Goal: Navigation & Orientation: Find specific page/section

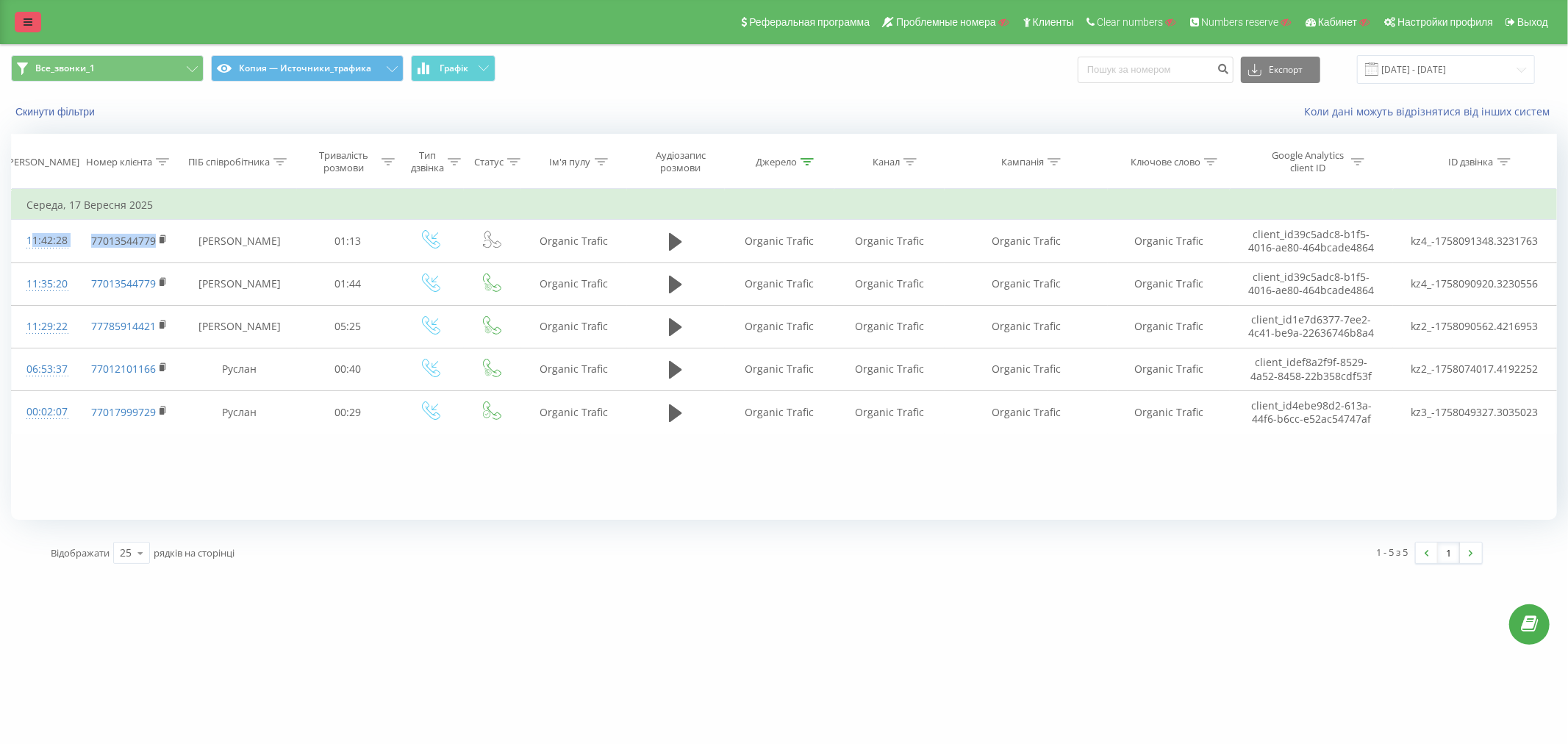
click at [28, 18] on icon at bounding box center [27, 22] width 9 height 10
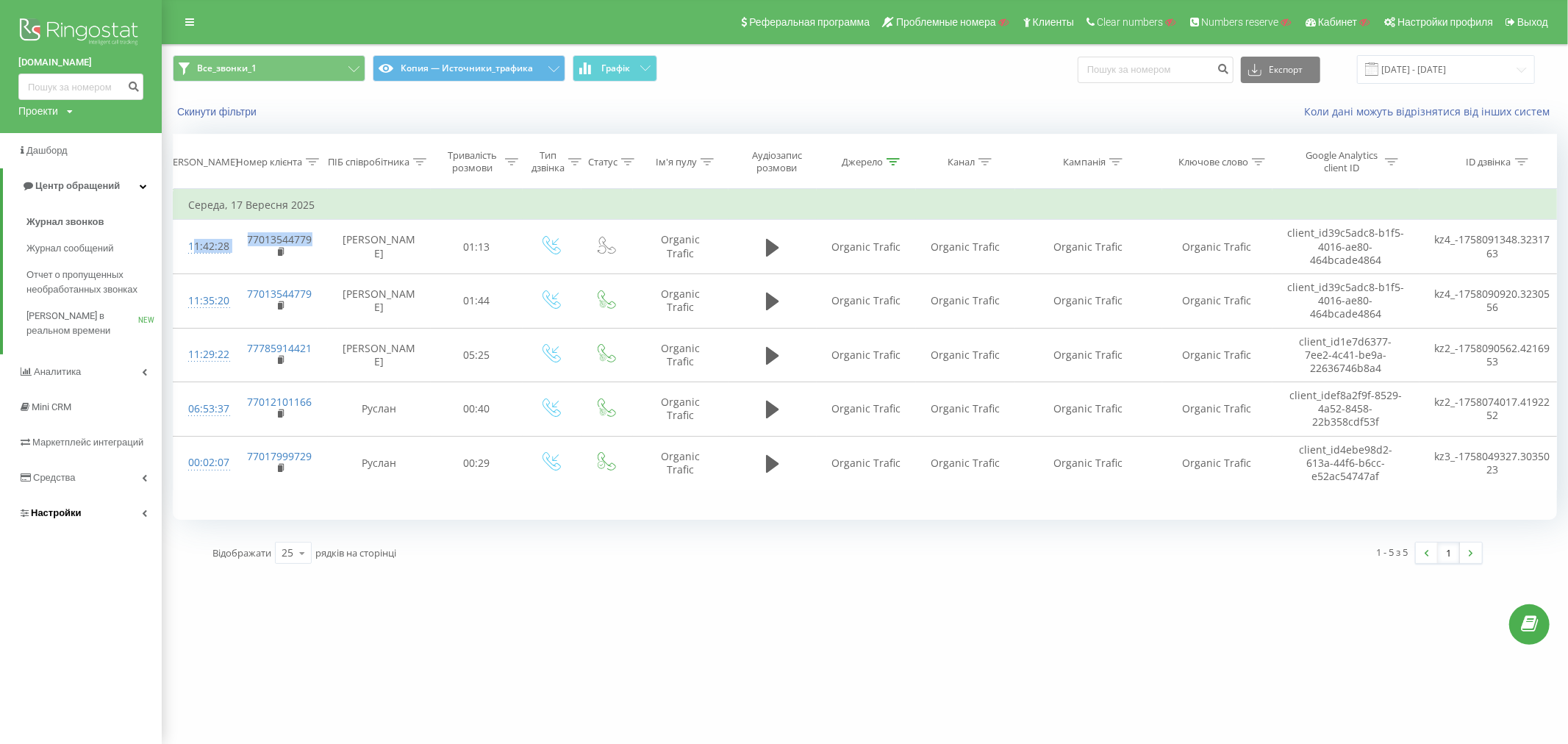
click at [48, 513] on span "Настройки" at bounding box center [56, 513] width 51 height 11
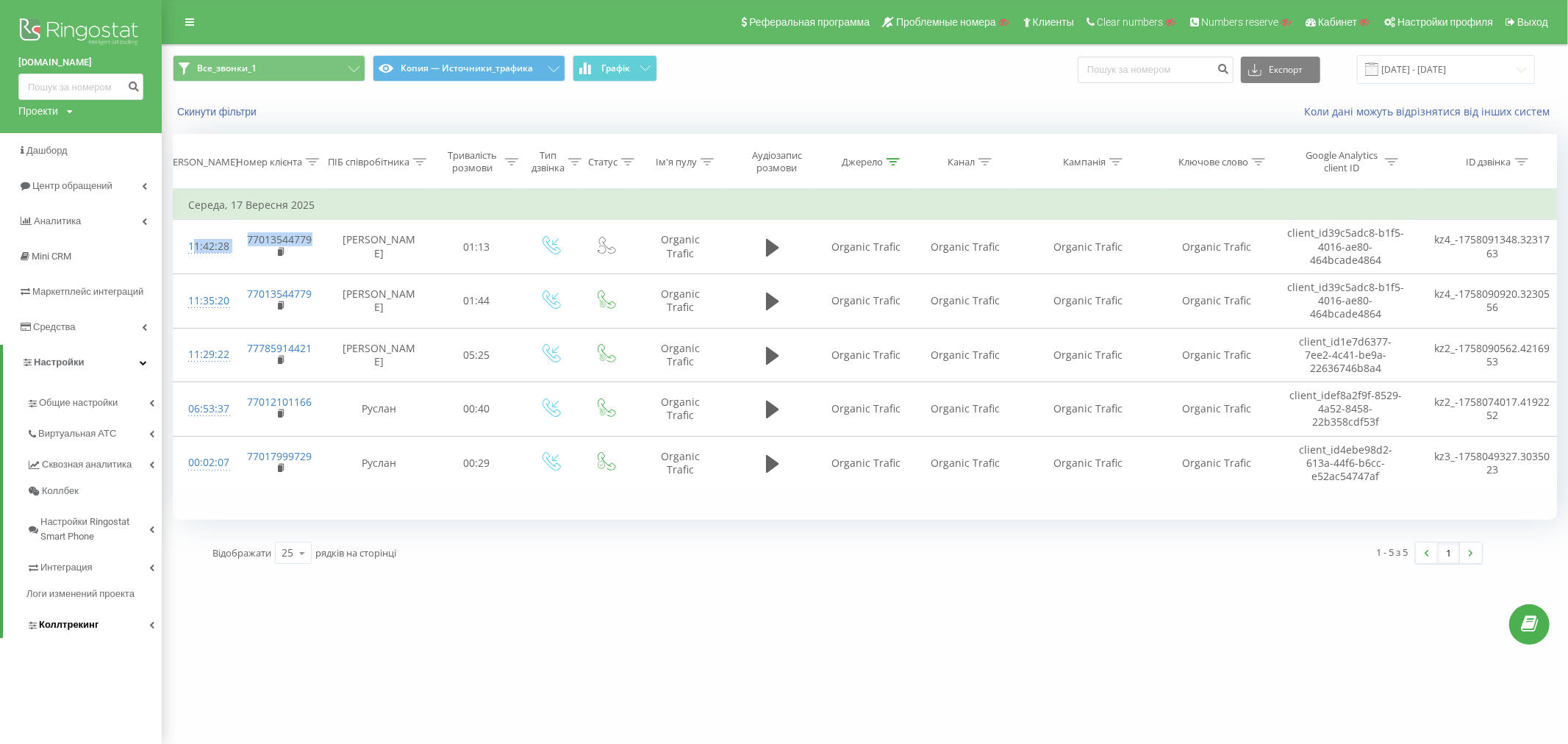
click at [63, 618] on span "Коллтрекинг" at bounding box center [68, 625] width 60 height 14
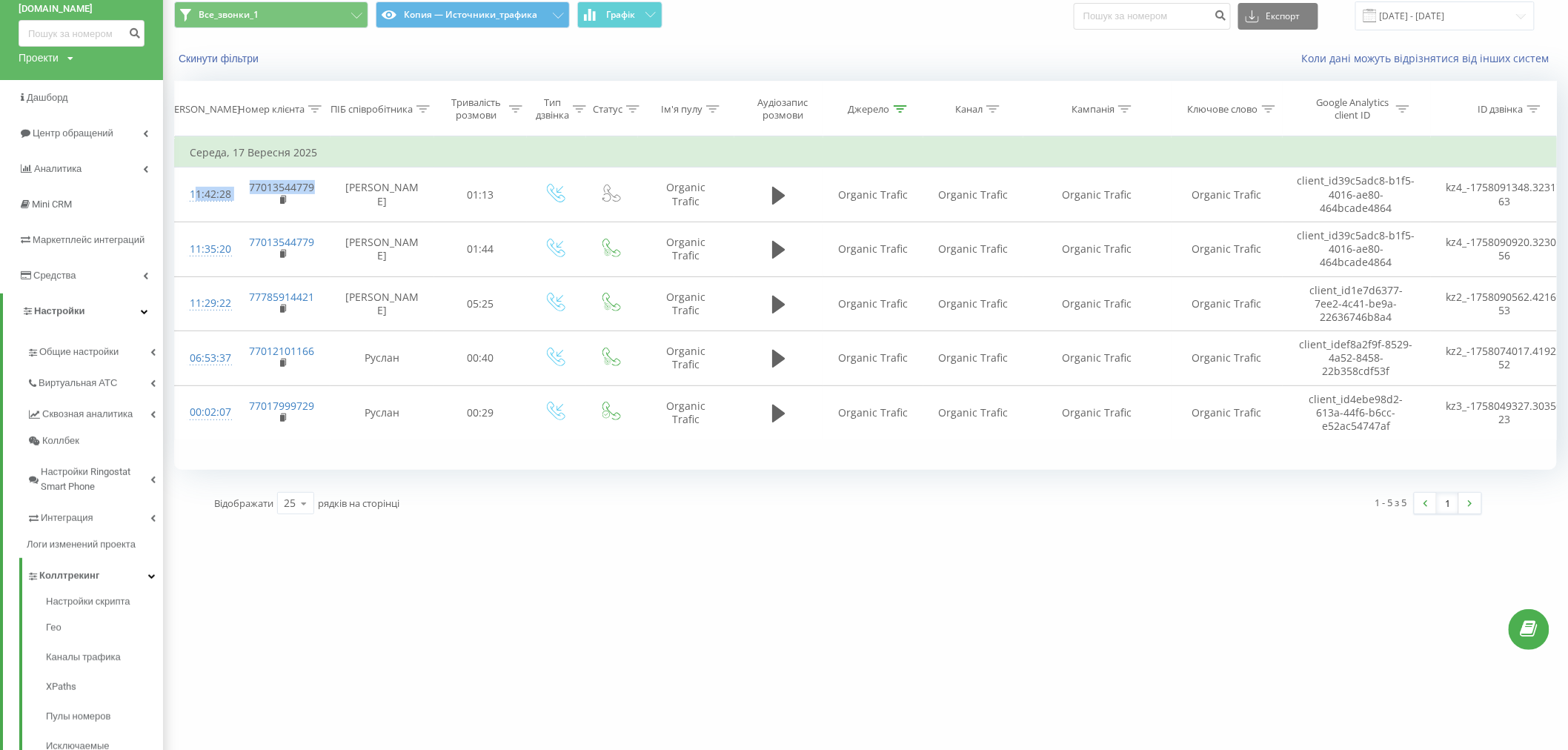
scroll to position [225, 0]
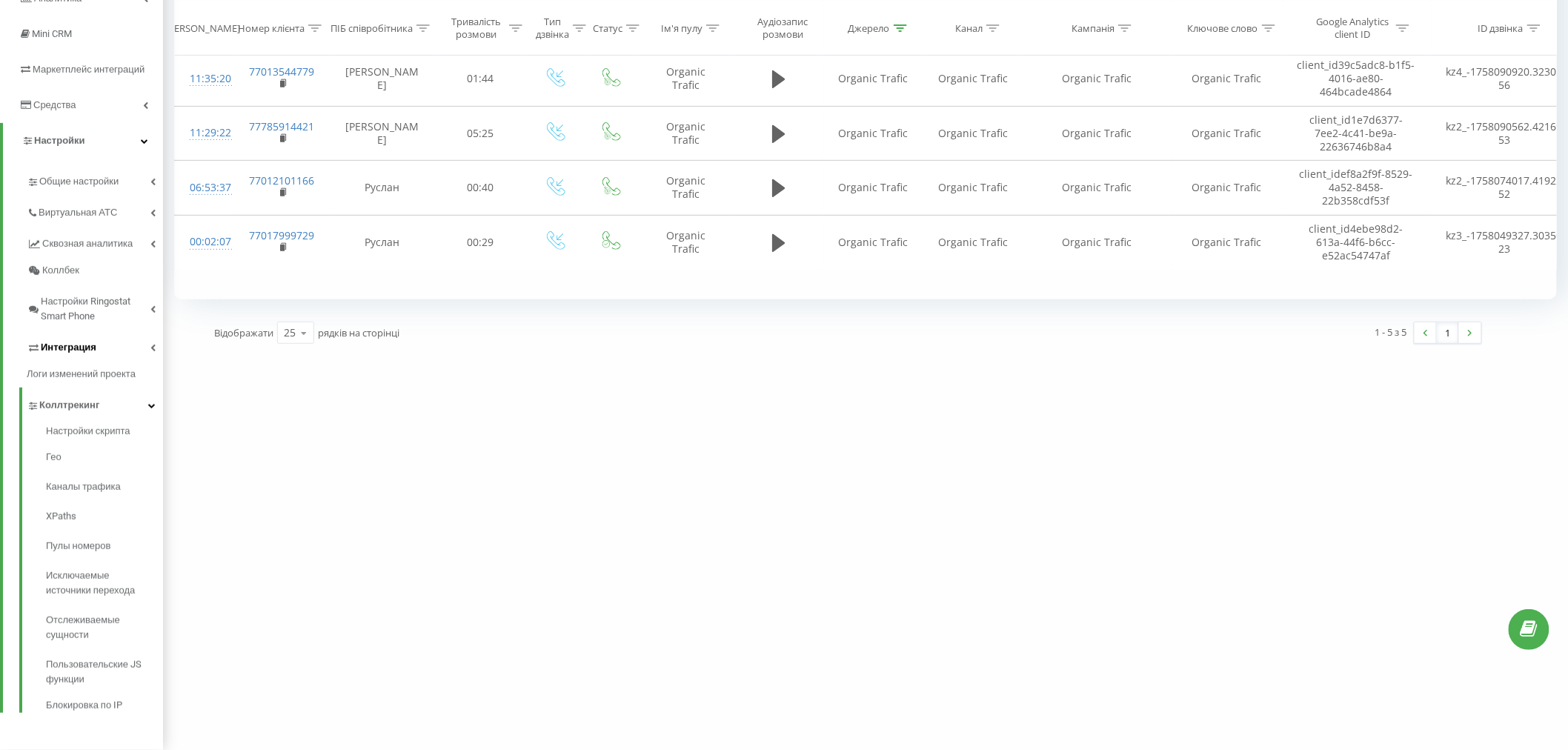
click at [76, 338] on link "Интеграция" at bounding box center [95, 345] width 136 height 31
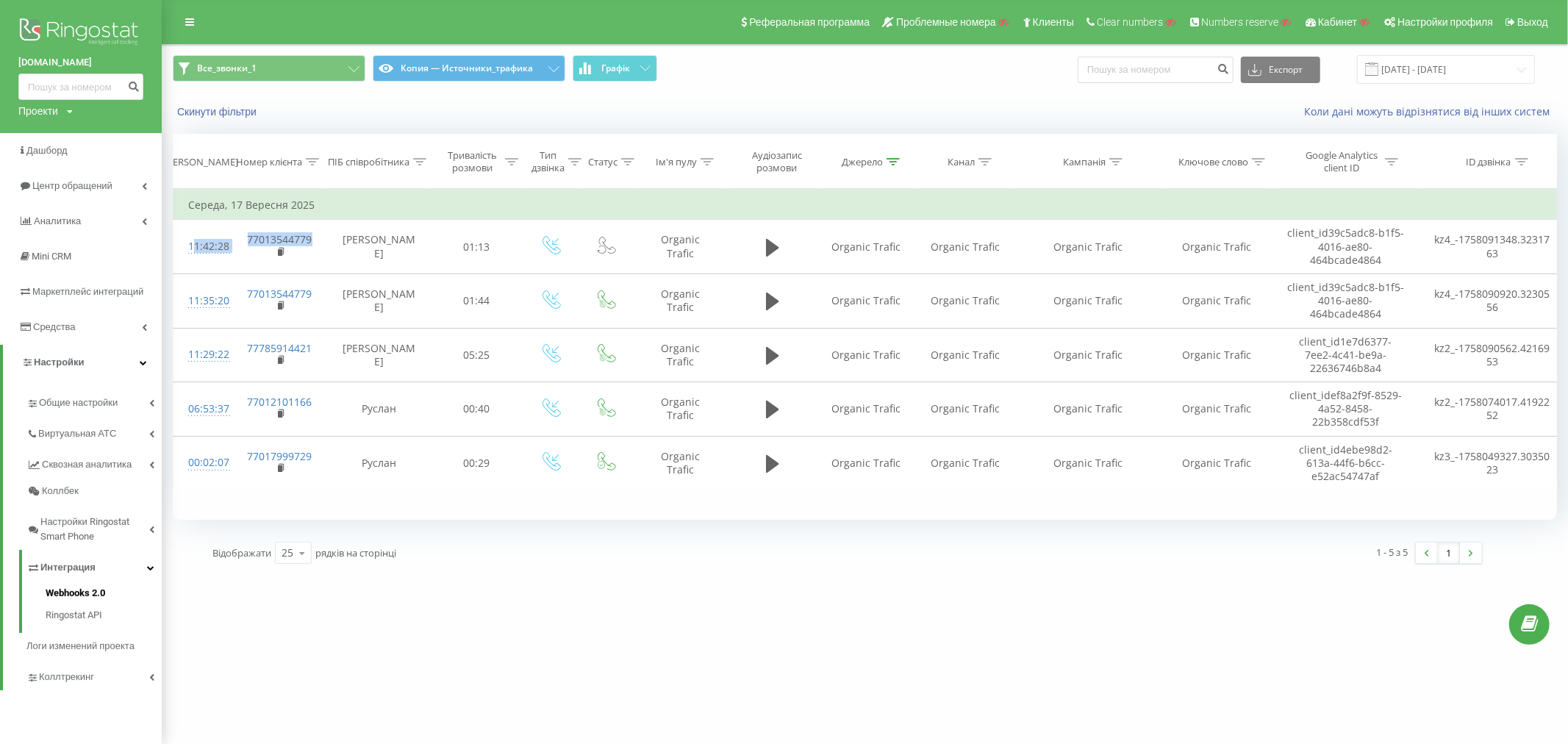
click at [78, 593] on span "Webhooks 2.0" at bounding box center [76, 593] width 60 height 14
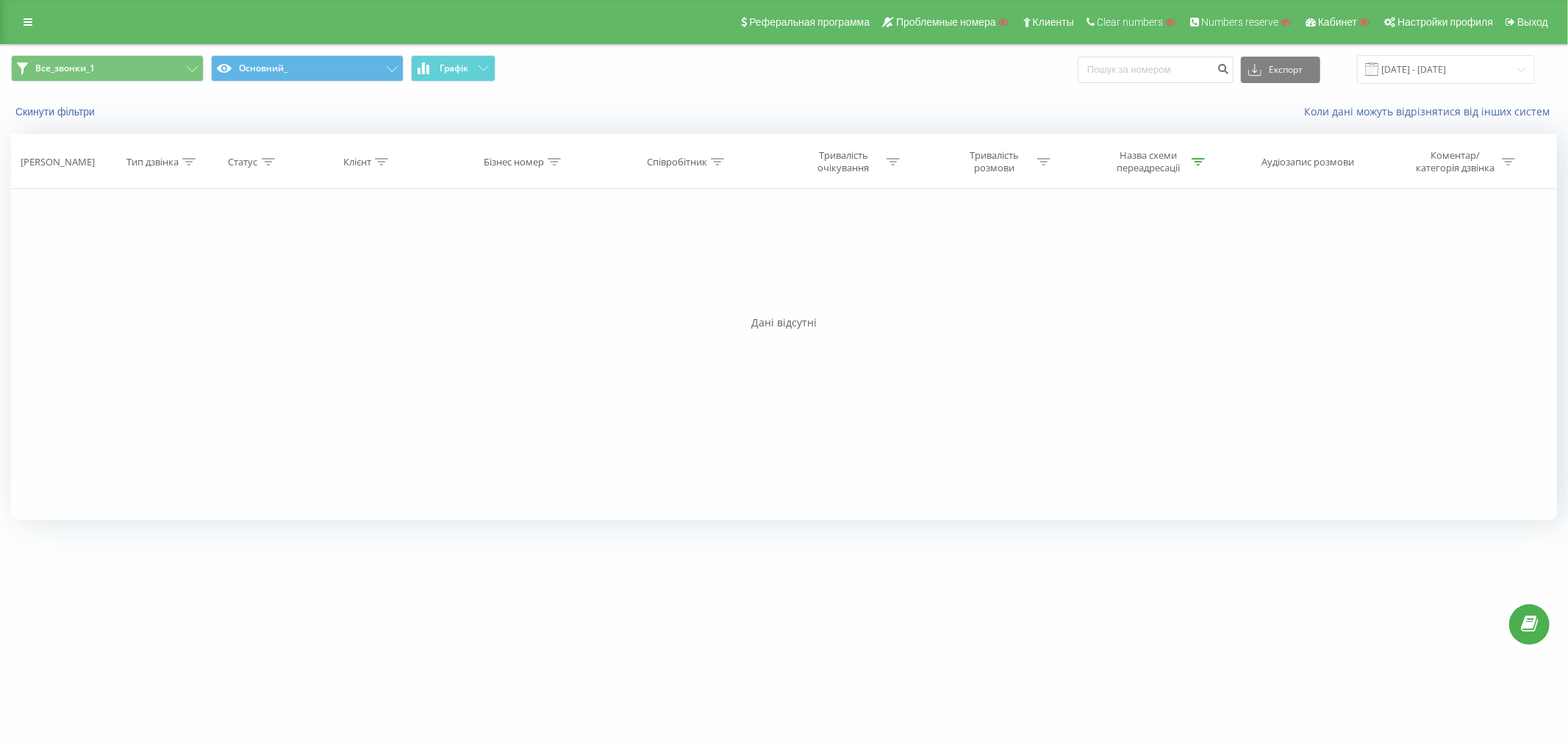
click at [27, 21] on icon at bounding box center [27, 22] width 9 height 10
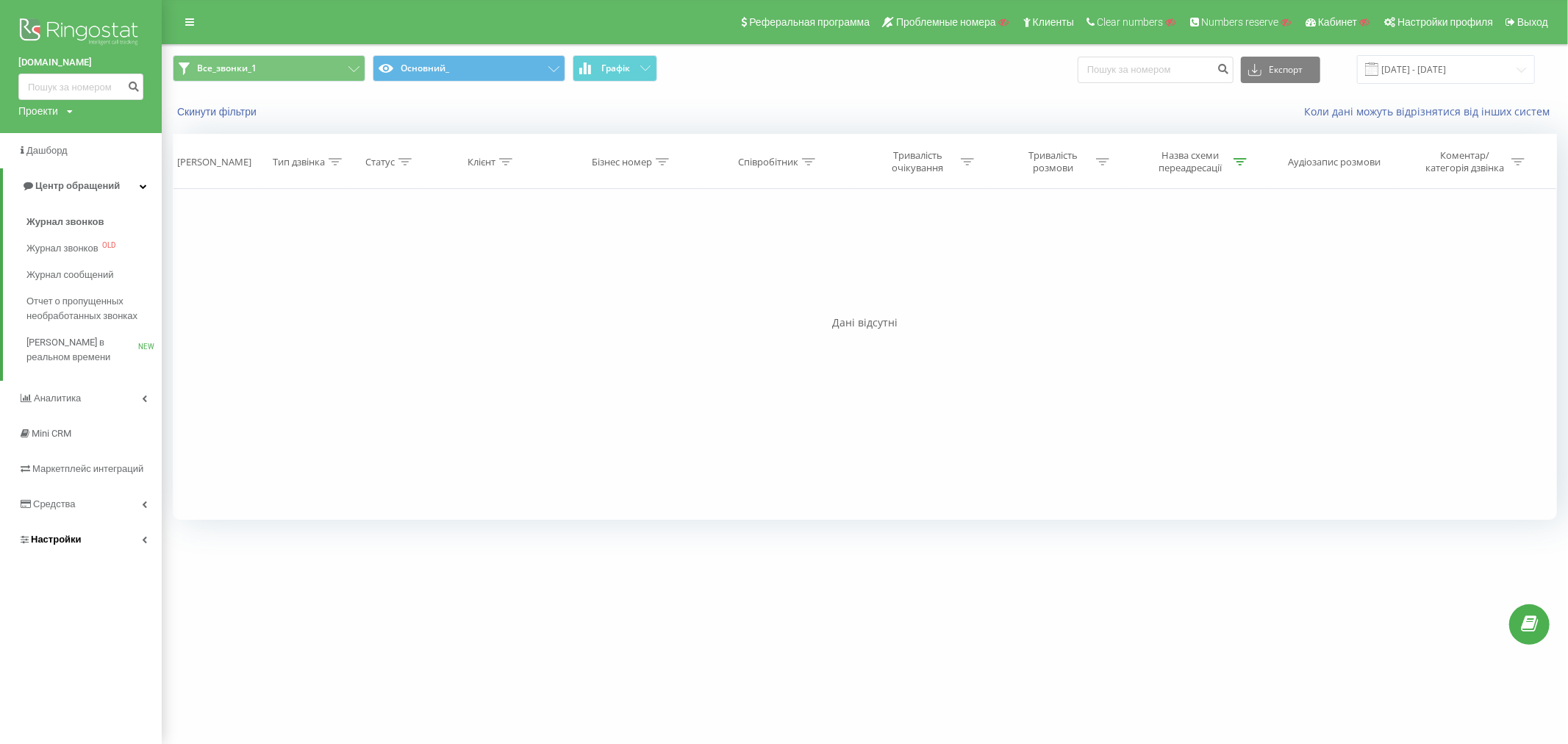
click at [56, 541] on span "Настройки" at bounding box center [56, 539] width 51 height 11
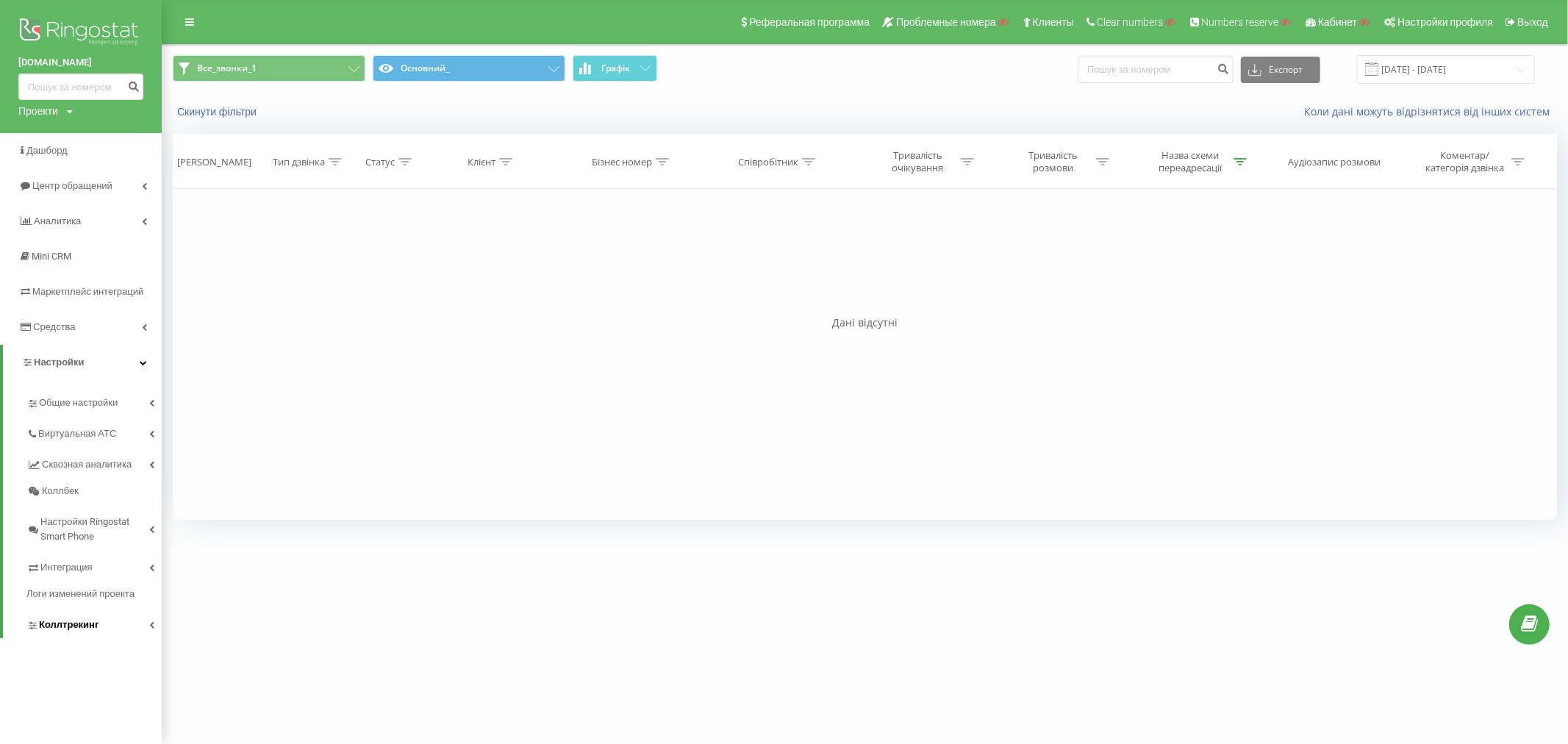
click at [56, 628] on span "Коллтрекинг" at bounding box center [68, 625] width 60 height 14
click at [71, 566] on span "Интеграция" at bounding box center [68, 567] width 55 height 14
click at [75, 588] on span "Webhooks 2.0" at bounding box center [76, 593] width 60 height 14
